Goal: Check status: Check status

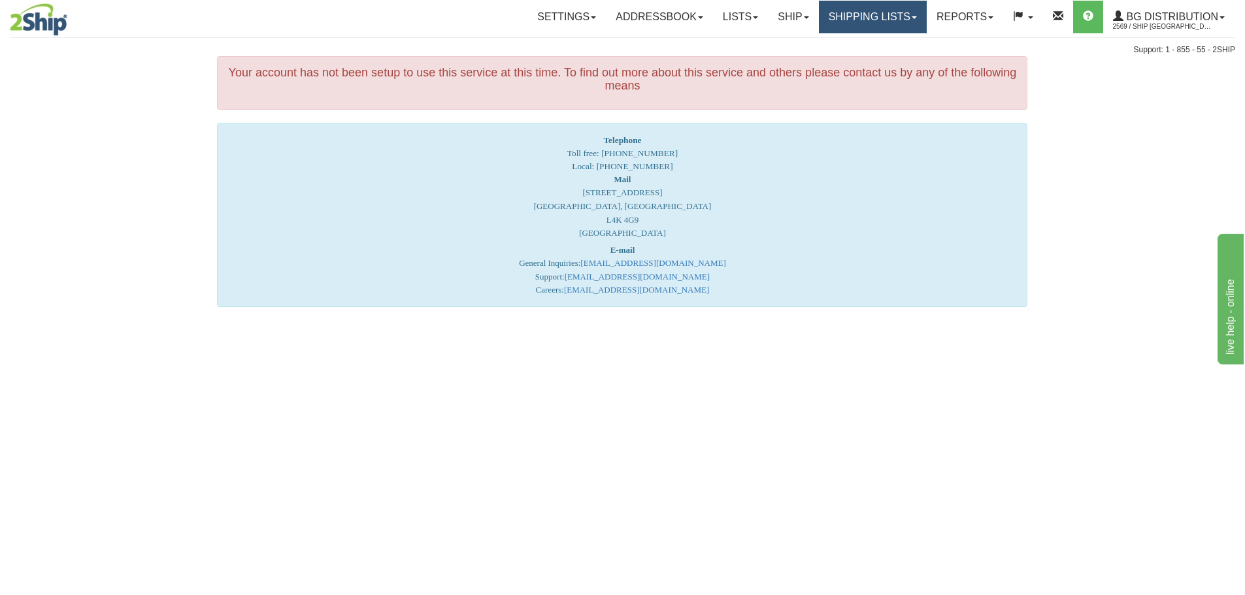
click at [854, 19] on link "Shipping lists" at bounding box center [873, 17] width 108 height 33
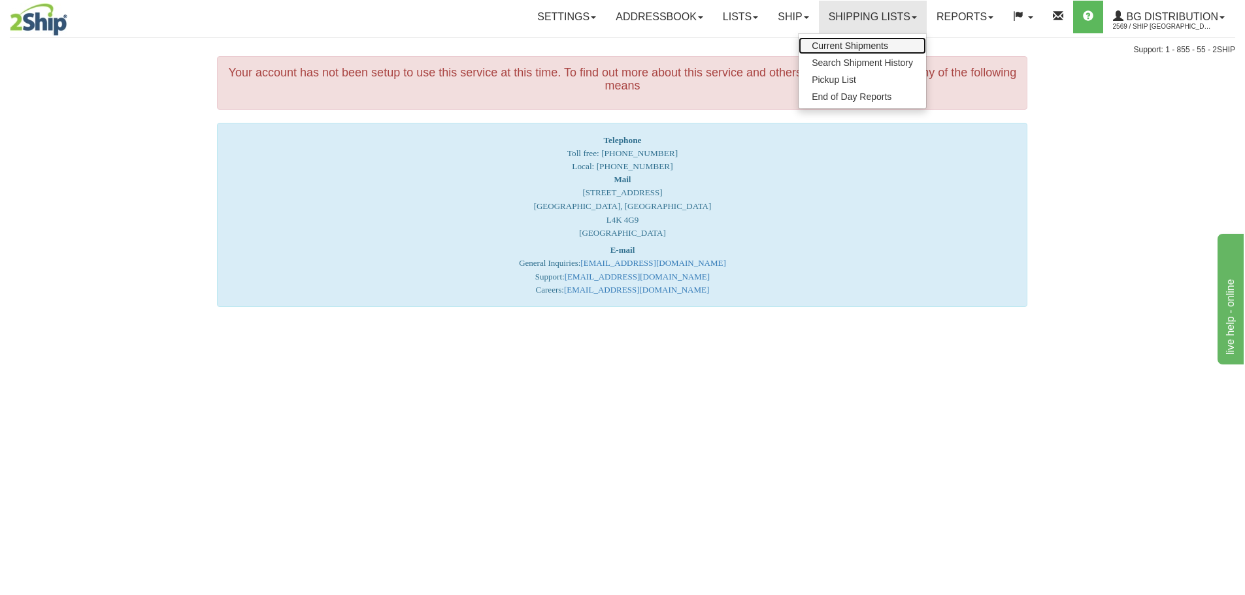
click at [853, 44] on span "Current Shipments" at bounding box center [850, 46] width 76 height 10
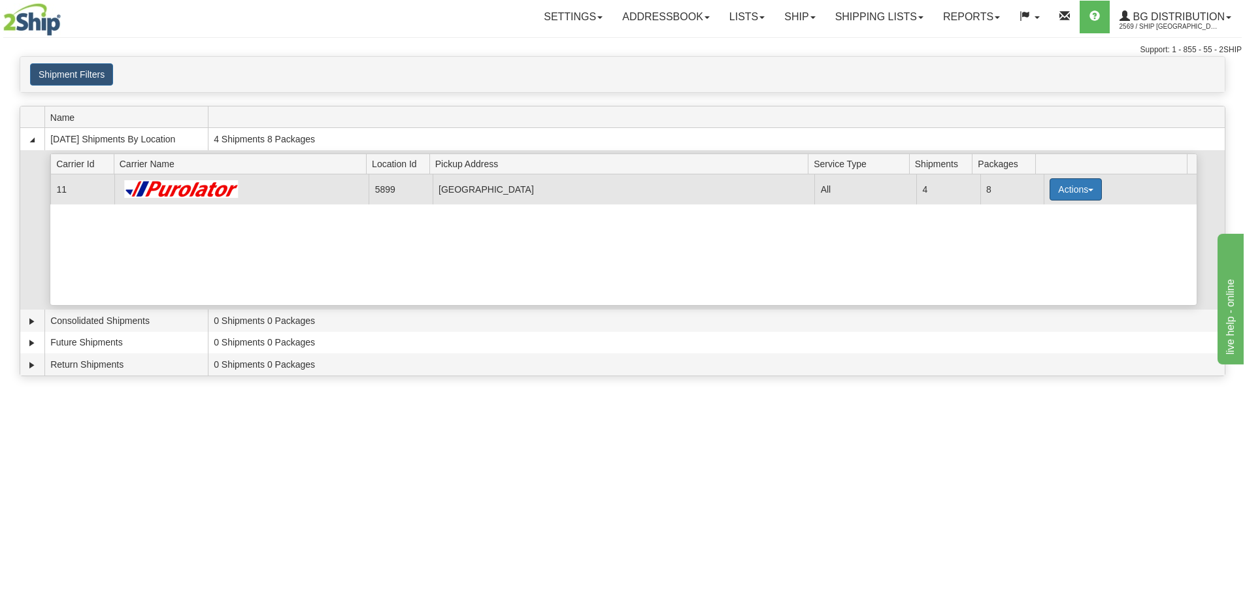
click at [1049, 193] on button "Actions" at bounding box center [1075, 189] width 52 height 22
click at [1045, 215] on span "Details" at bounding box center [1027, 213] width 35 height 9
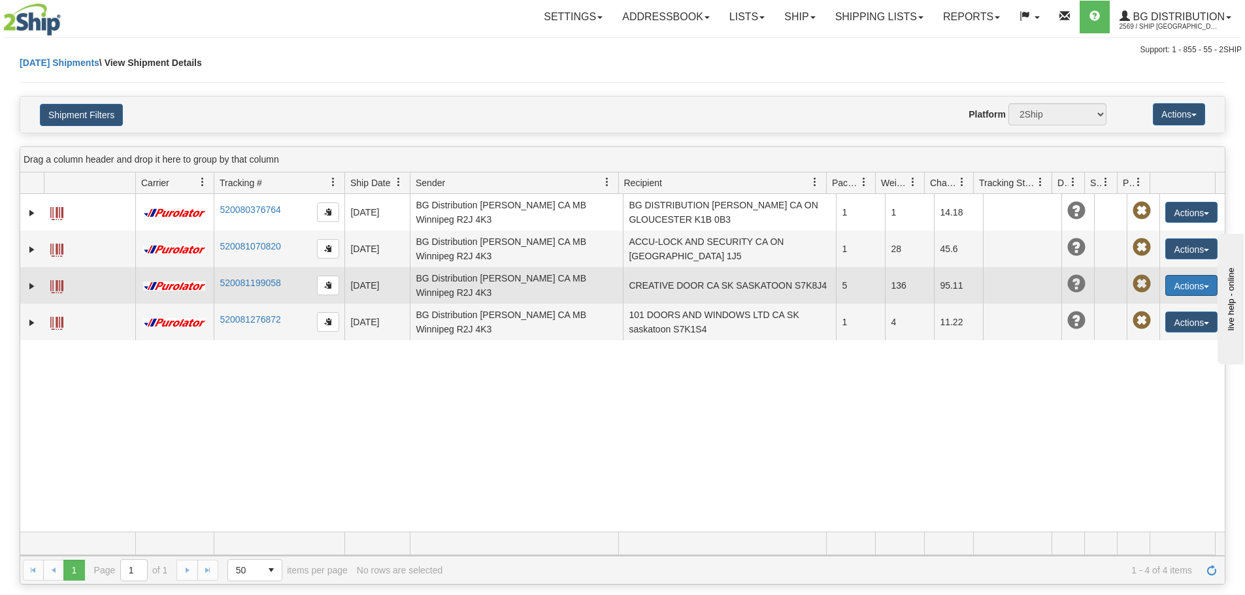
click at [1188, 291] on button "Actions" at bounding box center [1191, 285] width 52 height 21
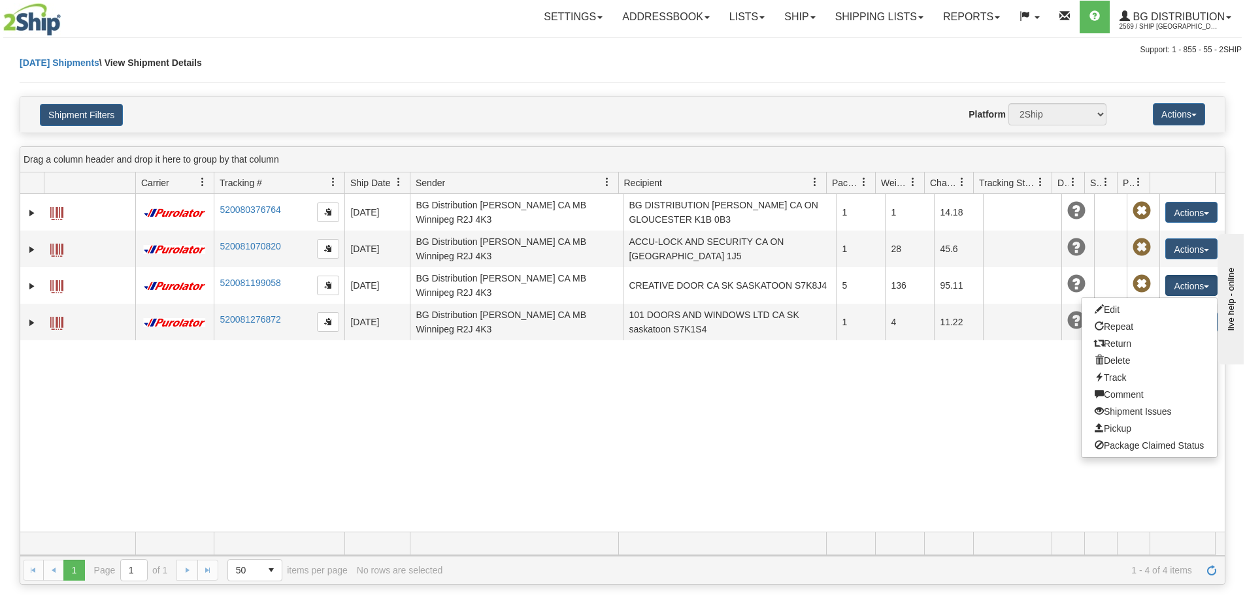
click at [917, 374] on div "31697303 2569 520080376764 [DATE] [DATE] 09:38:54 AM BG Distribution [PERSON_NA…" at bounding box center [622, 363] width 1204 height 338
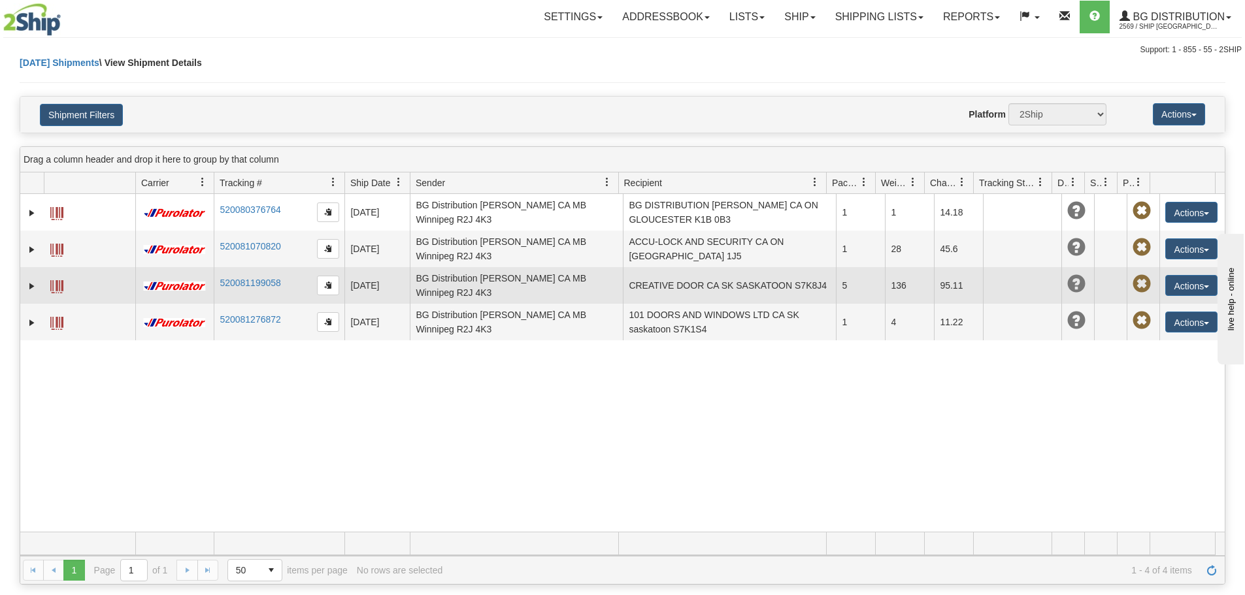
click at [52, 286] on span at bounding box center [56, 286] width 13 height 13
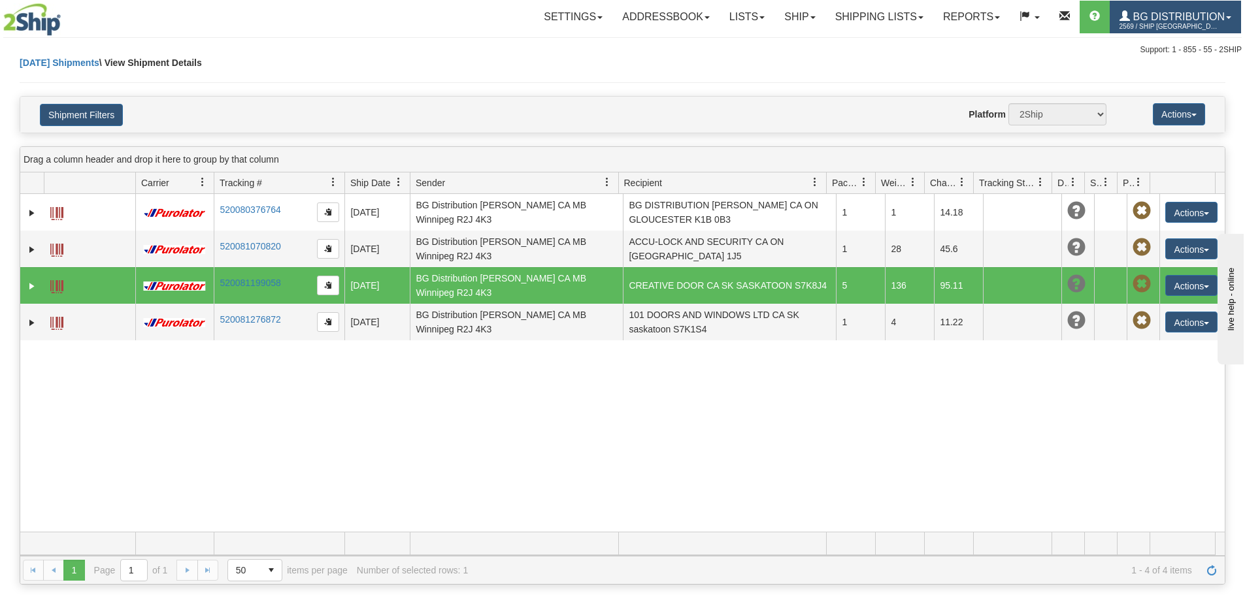
click at [1154, 17] on span "BG Distribution" at bounding box center [1177, 16] width 95 height 11
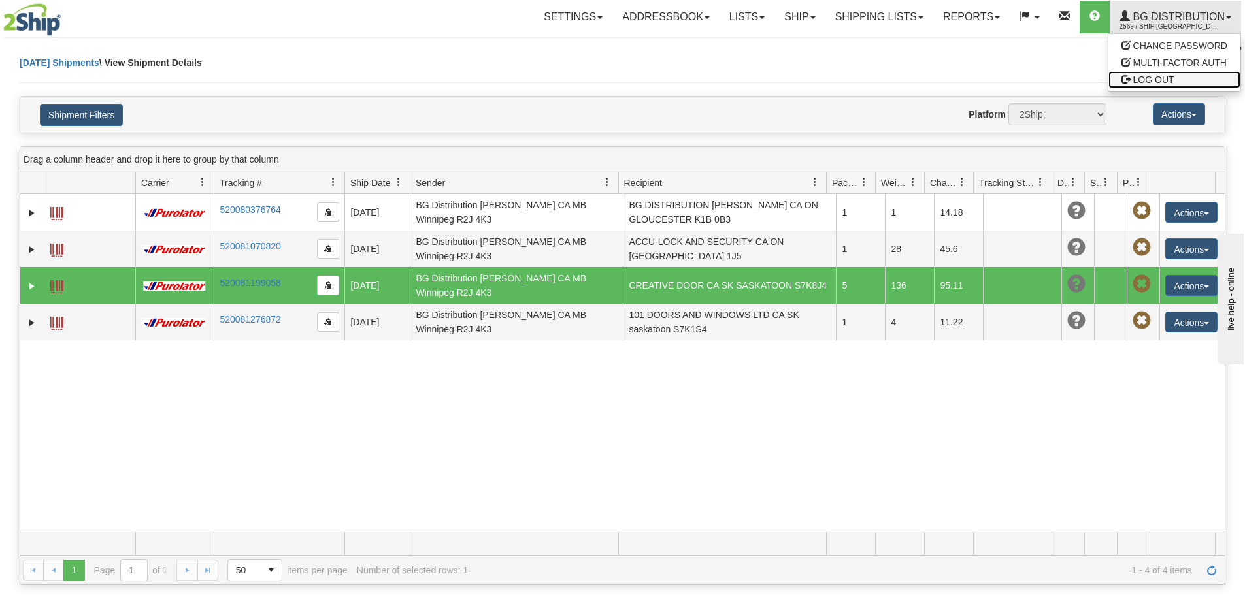
click at [1151, 78] on span "LOG OUT" at bounding box center [1153, 79] width 41 height 10
